Goal: Find specific page/section: Find specific page/section

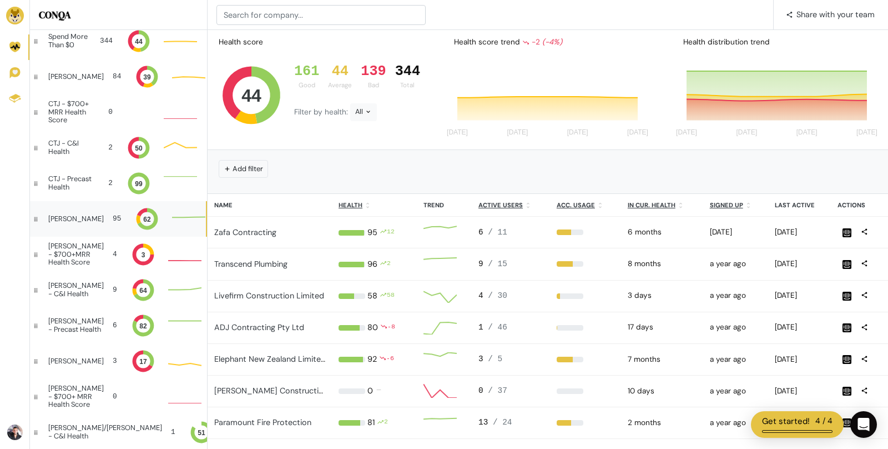
click at [94, 221] on div "[PERSON_NAME] 95 62" at bounding box center [118, 219] width 176 height 36
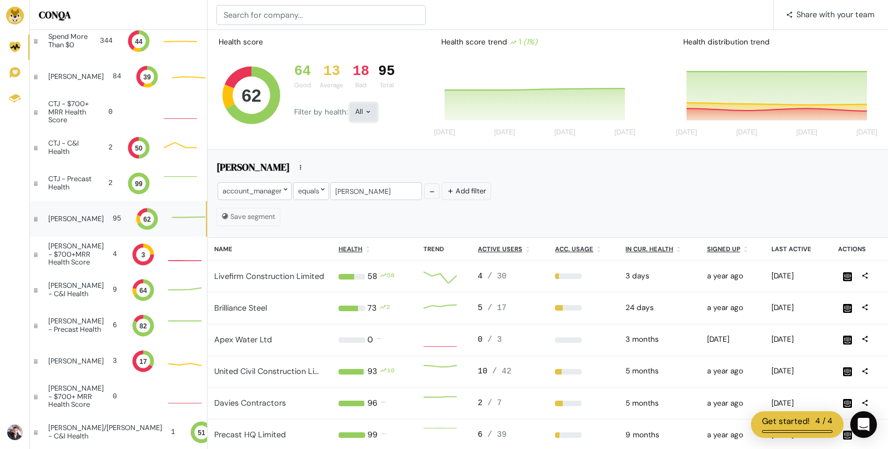
click at [370, 111] on icon at bounding box center [368, 111] width 7 height 7
click at [373, 203] on button "Bad" at bounding box center [381, 212] width 62 height 26
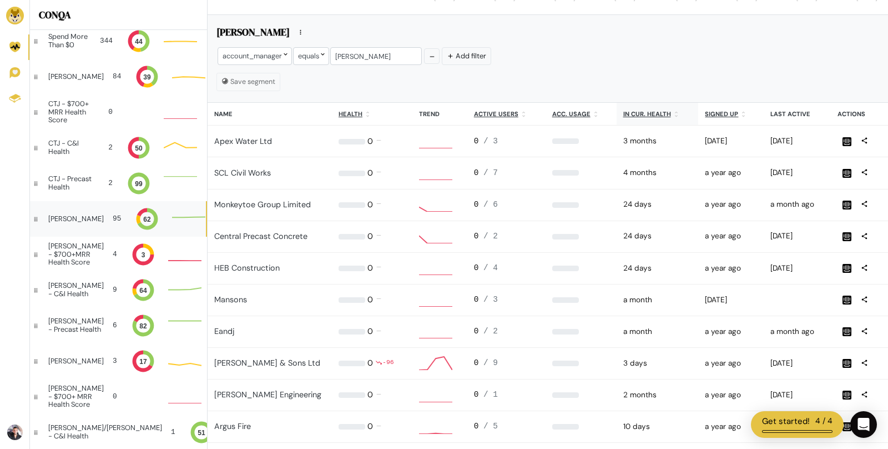
click at [631, 115] on u "In cur. health" at bounding box center [647, 114] width 48 height 8
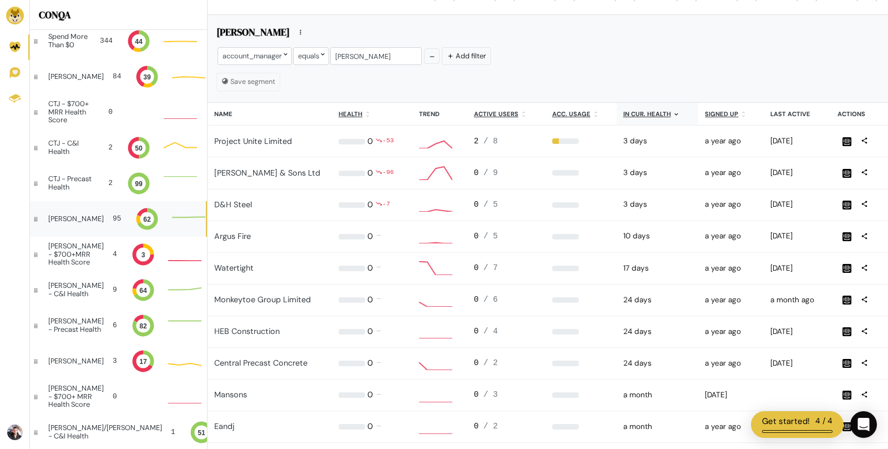
click at [647, 110] on u "In cur. health" at bounding box center [647, 114] width 48 height 8
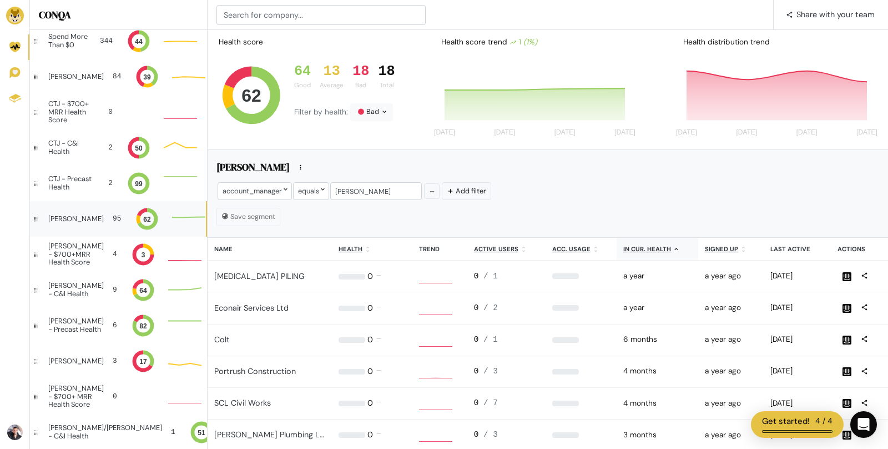
click at [644, 245] on u "In cur. health" at bounding box center [647, 249] width 48 height 8
click at [673, 247] on icon at bounding box center [676, 248] width 7 height 7
click at [259, 18] on input at bounding box center [321, 15] width 209 height 20
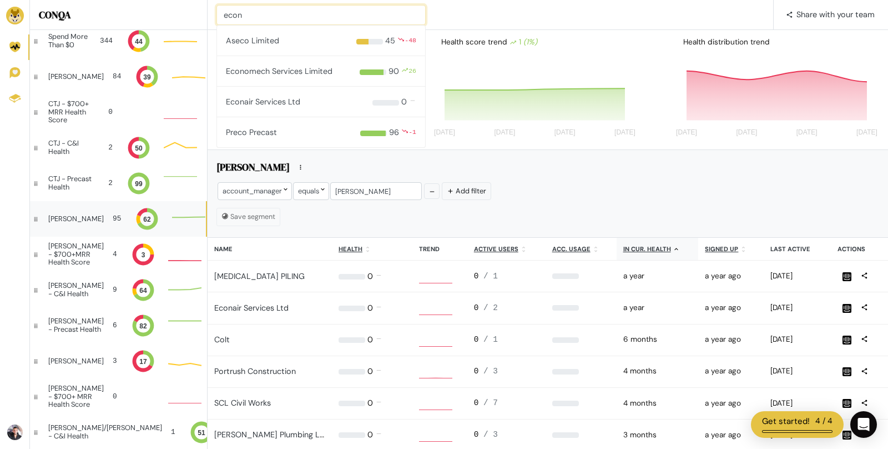
type input "econ"
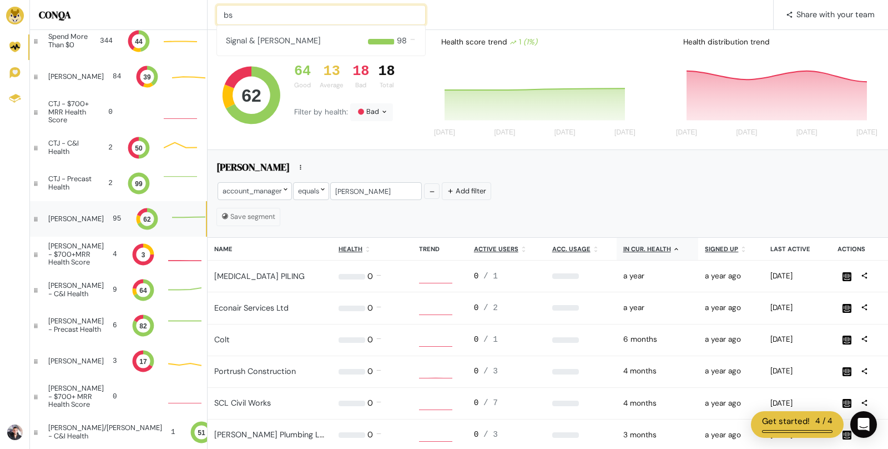
type input "b"
type input "wight"
type input "horiz"
type input "dick"
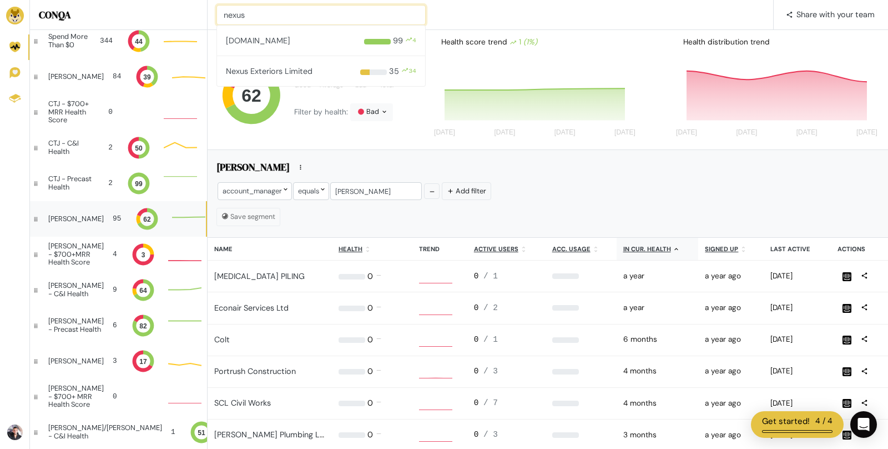
type input "nexus"
